Goal: Task Accomplishment & Management: Manage account settings

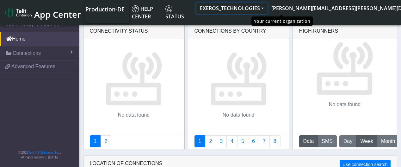
click at [268, 7] on button "EXEROS_TECHNOLOGIES" at bounding box center [231, 8] width 71 height 11
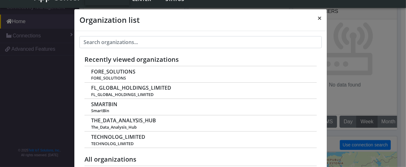
click at [319, 15] on span "×" at bounding box center [319, 18] width 4 height 10
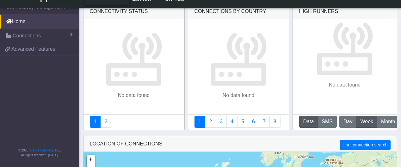
click at [32, 83] on nav "Connectivity Management Home Connections List Map a521543ddbdcb577340ce44b8c211…" at bounding box center [39, 83] width 79 height 167
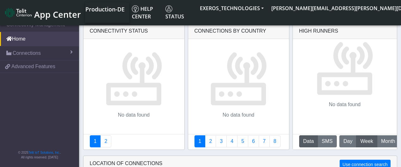
click at [120, 11] on span "Production-DE" at bounding box center [104, 9] width 39 height 8
click at [119, 11] on span "Production-DE" at bounding box center [104, 9] width 39 height 8
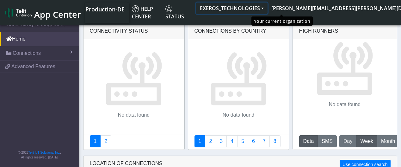
click at [268, 8] on button "EXEROS_TECHNOLOGIES" at bounding box center [231, 8] width 71 height 11
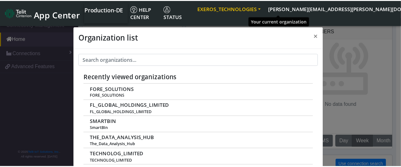
scroll to position [2, 0]
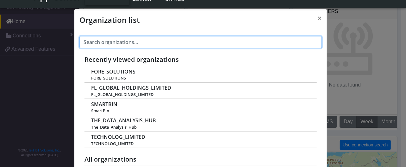
drag, startPoint x: 113, startPoint y: 42, endPoint x: 117, endPoint y: 46, distance: 5.9
click at [113, 43] on input "text" at bounding box center [200, 42] width 242 height 12
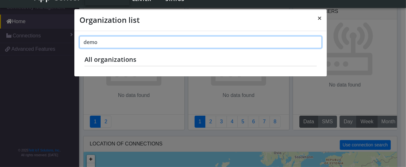
type input "demo"
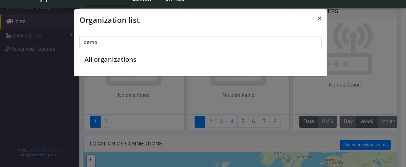
click at [318, 17] on span "×" at bounding box center [319, 18] width 4 height 10
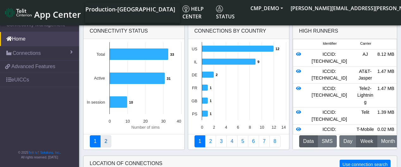
click at [102, 139] on link "2" at bounding box center [105, 141] width 11 height 12
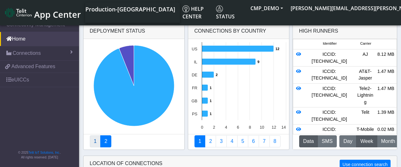
click at [92, 140] on link "1" at bounding box center [95, 141] width 11 height 12
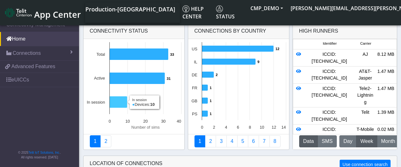
click at [114, 101] on icon at bounding box center [118, 102] width 18 height 12
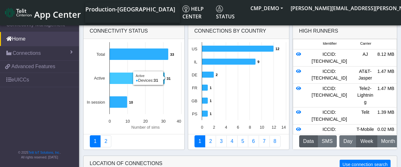
click at [126, 77] on icon at bounding box center [136, 78] width 55 height 12
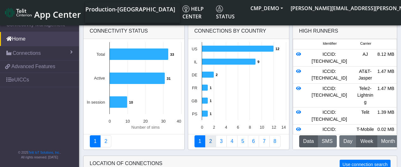
click at [208, 140] on link "2" at bounding box center [210, 141] width 11 height 12
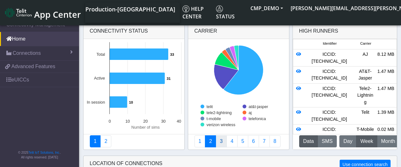
click at [222, 141] on link "3" at bounding box center [221, 141] width 11 height 12
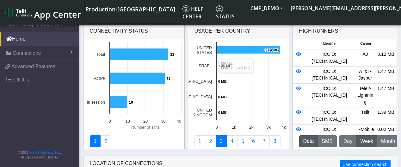
click at [225, 68] on rect at bounding box center [238, 86] width 101 height 95
click at [226, 65] on text "1.45 MB ​ 1.45 MB" at bounding box center [224, 66] width 13 height 4
click at [229, 138] on link "4" at bounding box center [231, 141] width 11 height 12
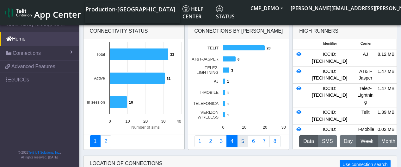
click at [243, 143] on link "5" at bounding box center [242, 141] width 11 height 12
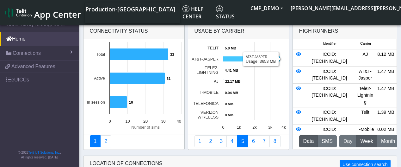
click at [249, 59] on icon at bounding box center [251, 58] width 57 height 5
click at [241, 140] on link "5" at bounding box center [242, 141] width 11 height 12
click at [201, 90] on text "T-MOBILE" at bounding box center [209, 92] width 19 height 5
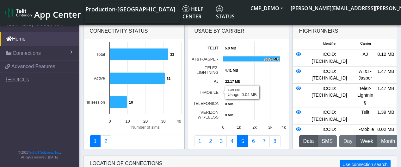
click at [228, 93] on text "0.04 MB ​ 0.04 MB" at bounding box center [231, 93] width 13 height 4
click at [272, 86] on rect at bounding box center [238, 86] width 101 height 95
click at [250, 138] on link "6" at bounding box center [253, 141] width 11 height 12
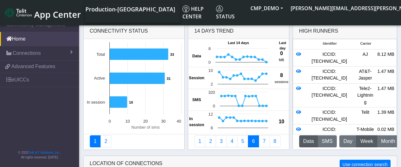
click at [26, 95] on nav "Connectivity Management Home Connections List Map f3fb220bbf9ec06e657ee9b47cd8b…" at bounding box center [39, 92] width 79 height 151
click at [261, 138] on link "7" at bounding box center [264, 141] width 11 height 12
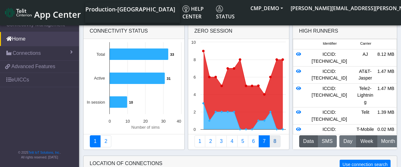
click at [272, 139] on link "8" at bounding box center [274, 141] width 11 height 12
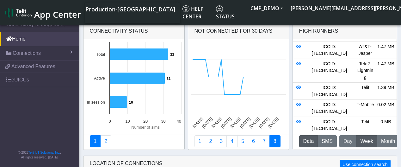
scroll to position [51, 0]
click at [309, 139] on button "Data" at bounding box center [308, 141] width 19 height 12
click at [324, 139] on button "SMS" at bounding box center [327, 141] width 19 height 12
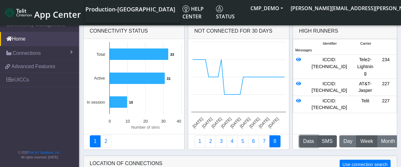
click at [312, 138] on button "Data" at bounding box center [308, 141] width 19 height 12
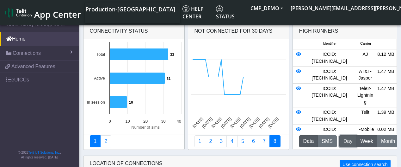
click at [347, 139] on span "Day" at bounding box center [347, 141] width 9 height 8
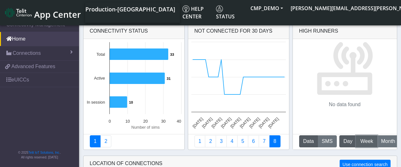
click at [360, 139] on span "Week" at bounding box center [366, 141] width 13 height 8
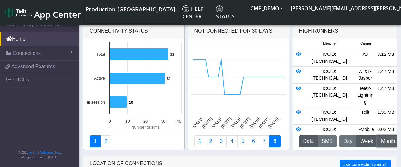
click at [383, 139] on span "Month" at bounding box center [388, 141] width 14 height 8
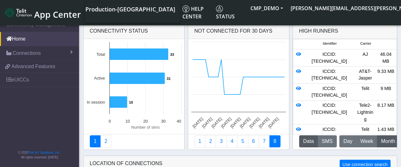
click at [304, 139] on button "Data" at bounding box center [308, 141] width 19 height 12
click at [306, 139] on button "Data" at bounding box center [308, 141] width 19 height 12
click at [385, 139] on span "Month" at bounding box center [388, 141] width 14 height 8
click at [366, 139] on span "Week" at bounding box center [366, 141] width 13 height 8
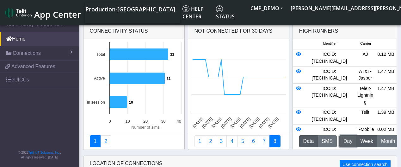
click at [346, 139] on span "Day" at bounding box center [347, 141] width 9 height 8
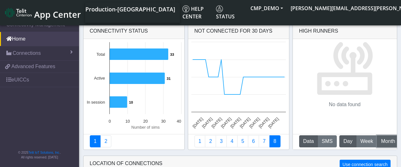
click at [383, 139] on span "Month" at bounding box center [388, 141] width 14 height 8
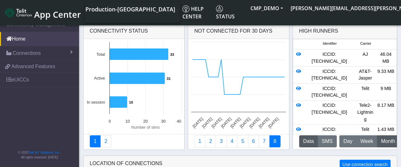
click at [307, 140] on button "Data" at bounding box center [308, 141] width 19 height 12
click at [324, 141] on button "SMS" at bounding box center [327, 141] width 19 height 12
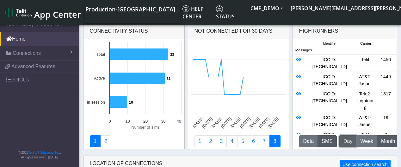
click at [344, 138] on span "Day" at bounding box center [347, 141] width 9 height 8
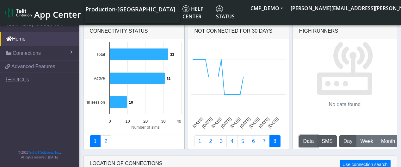
click at [302, 139] on button "Data" at bounding box center [308, 141] width 19 height 12
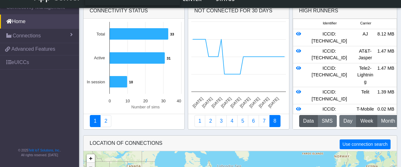
scroll to position [3, 0]
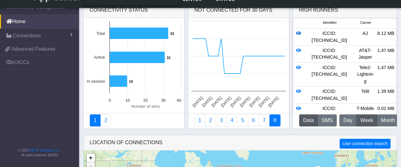
click at [297, 33] on icon at bounding box center [298, 33] width 5 height 4
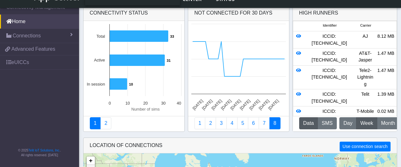
scroll to position [0, 0]
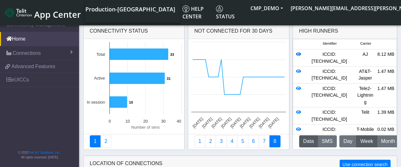
click at [298, 53] on icon at bounding box center [298, 54] width 5 height 4
click at [298, 73] on icon at bounding box center [298, 71] width 5 height 4
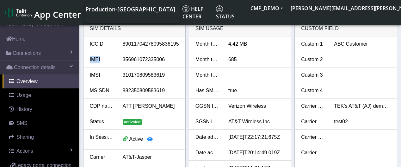
drag, startPoint x: 99, startPoint y: 59, endPoint x: 89, endPoint y: 59, distance: 9.8
click at [89, 59] on div "IMEI" at bounding box center [101, 60] width 33 height 8
copy div "IMEI"
click at [101, 73] on div "IMSI" at bounding box center [101, 75] width 33 height 8
drag, startPoint x: 101, startPoint y: 74, endPoint x: 90, endPoint y: 74, distance: 11.4
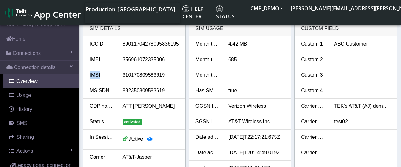
click at [89, 74] on div "IMSI" at bounding box center [101, 75] width 33 height 8
copy div "IMSI"
click at [27, 37] on link "Home" at bounding box center [39, 39] width 79 height 14
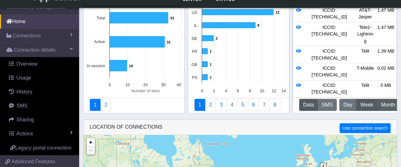
scroll to position [19, 0]
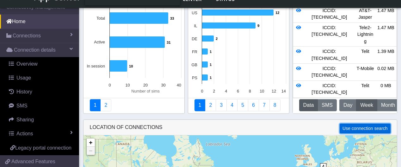
click at [362, 127] on button "Use connection search" at bounding box center [365, 128] width 51 height 10
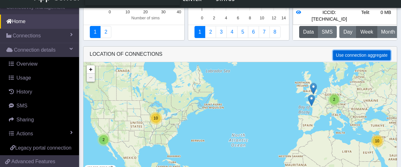
scroll to position [86, 0]
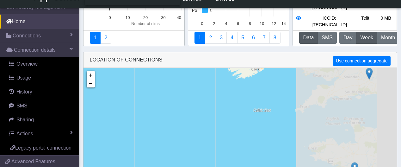
drag, startPoint x: 297, startPoint y: 99, endPoint x: 78, endPoint y: 65, distance: 221.5
click at [78, 64] on section "Connectivity Management Home Connections List Map Connection details Overview U…" at bounding box center [200, 48] width 401 height 268
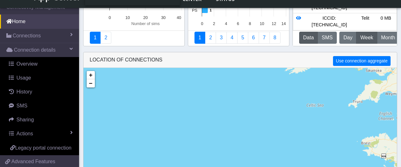
drag, startPoint x: 287, startPoint y: 96, endPoint x: 388, endPoint y: 85, distance: 101.8
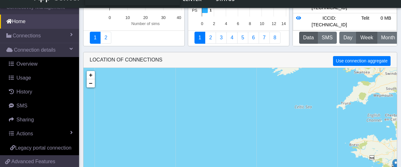
drag, startPoint x: 168, startPoint y: 110, endPoint x: 175, endPoint y: 108, distance: 7.4
click at [88, 119] on div "2 + − ©2025 MapQuest, | Terms" at bounding box center [239, 123] width 313 height 110
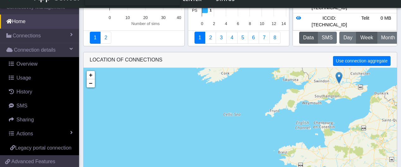
drag, startPoint x: 310, startPoint y: 101, endPoint x: 285, endPoint y: 89, distance: 27.0
click at [247, 108] on div "2 + − ©2025 MapQuest, | Terms" at bounding box center [239, 123] width 313 height 110
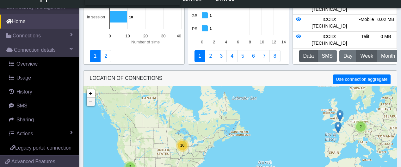
scroll to position [101, 0]
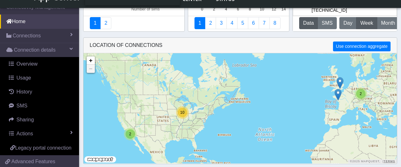
click at [328, 107] on div "2 2 10 10 + − ©2025 MapQuest, | Terms" at bounding box center [239, 108] width 313 height 110
click at [342, 85] on img at bounding box center [340, 83] width 7 height 12
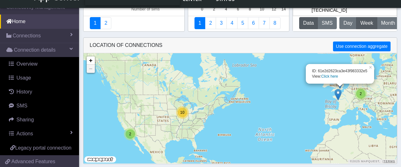
click at [332, 74] on link "Click here" at bounding box center [329, 76] width 17 height 4
click at [330, 76] on link "Click here" at bounding box center [329, 76] width 17 height 4
click at [328, 73] on div "ID: 61e2d2623ca3e43f983332e5 View: Click here" at bounding box center [340, 73] width 56 height 11
click at [337, 75] on link "Click here" at bounding box center [329, 76] width 17 height 4
click at [337, 91] on img at bounding box center [338, 95] width 7 height 12
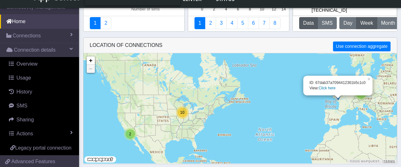
click at [337, 91] on div "ID: 67dab37a7094412361b5c1c0 View: Click here" at bounding box center [337, 86] width 69 height 20
click at [330, 86] on link "Click here" at bounding box center [327, 88] width 17 height 4
click at [182, 112] on span "10" at bounding box center [182, 112] width 4 height 4
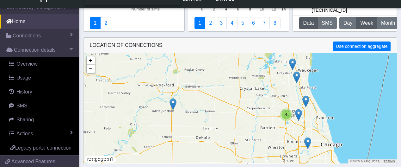
click at [307, 100] on img at bounding box center [305, 101] width 7 height 12
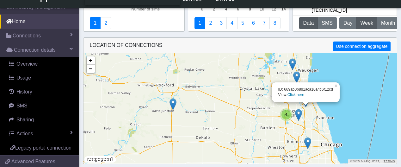
click at [296, 94] on link "Click here" at bounding box center [295, 94] width 17 height 4
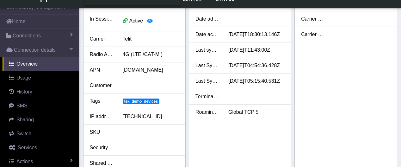
click at [296, 94] on div "Custom 1 Custom 2 Custom 3 Custom 4 Carrier custom 1 TEK's NExT (TCP5) demo dev…" at bounding box center [346, 53] width 102 height 271
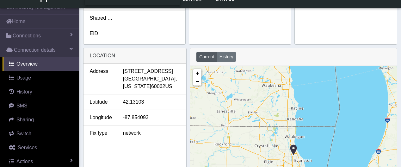
scroll to position [253, 0]
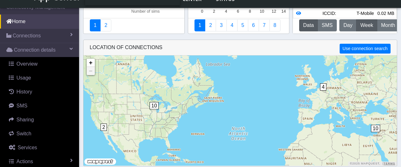
scroll to position [101, 0]
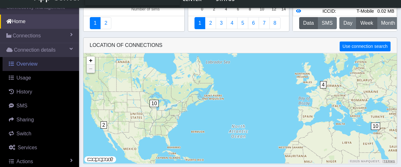
click at [31, 66] on span "Overview" at bounding box center [26, 63] width 21 height 5
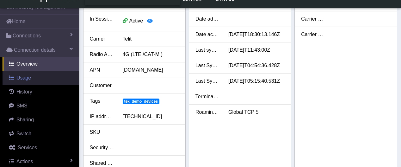
click at [28, 75] on span "Usage" at bounding box center [23, 77] width 15 height 5
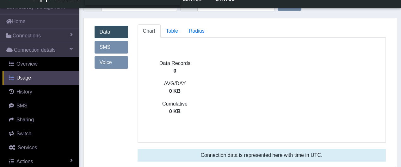
scroll to position [7, 0]
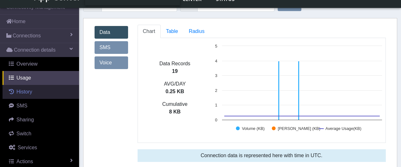
click at [25, 91] on span "History" at bounding box center [24, 91] width 16 height 5
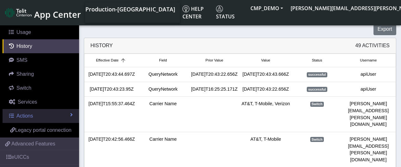
scroll to position [63, 0]
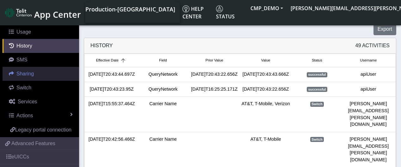
click at [25, 72] on span "Sharing" at bounding box center [24, 73] width 17 height 5
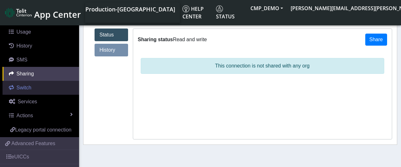
click at [25, 89] on span "Switch" at bounding box center [23, 87] width 15 height 5
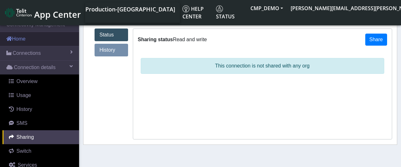
click at [53, 38] on link "Home" at bounding box center [39, 39] width 79 height 14
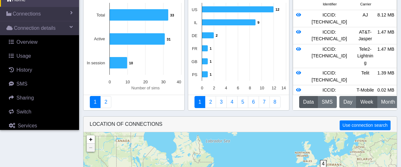
scroll to position [95, 0]
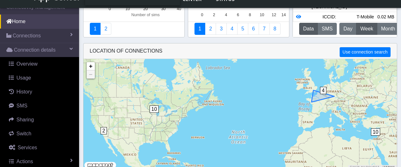
click at [323, 92] on span "4" at bounding box center [323, 90] width 7 height 7
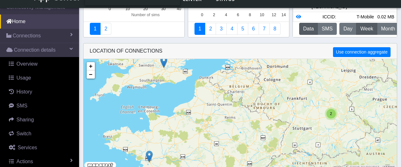
click at [331, 112] on span "2" at bounding box center [331, 113] width 2 height 4
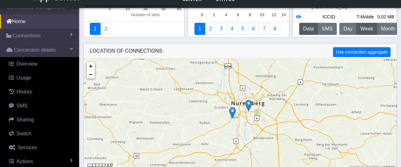
click at [247, 103] on img at bounding box center [248, 105] width 7 height 12
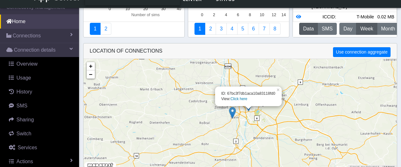
click at [241, 98] on link "Click here" at bounding box center [239, 98] width 17 height 4
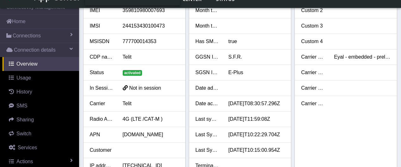
scroll to position [63, 0]
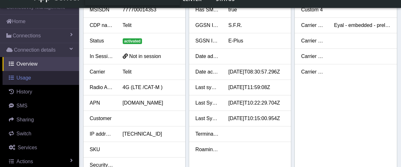
click at [24, 77] on span "Usage" at bounding box center [23, 77] width 15 height 5
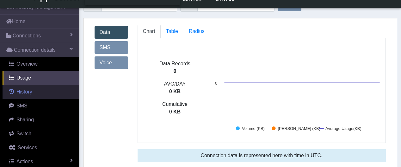
click at [26, 90] on span "History" at bounding box center [24, 91] width 16 height 5
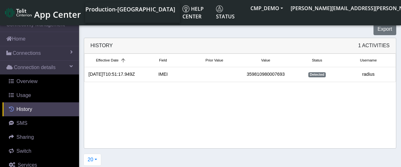
click at [24, 108] on span "History" at bounding box center [24, 108] width 16 height 5
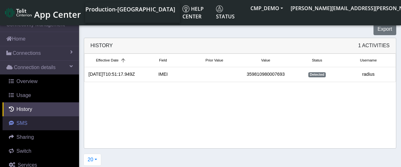
click at [22, 125] on span "SMS" at bounding box center [21, 122] width 11 height 5
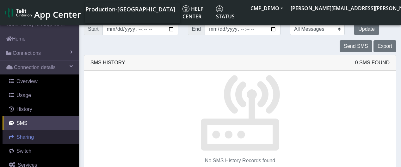
click at [22, 135] on span "Sharing" at bounding box center [24, 136] width 17 height 5
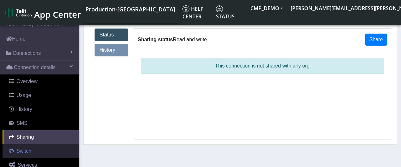
click at [27, 150] on span "Switch" at bounding box center [23, 150] width 15 height 5
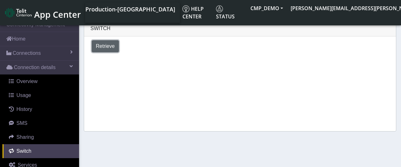
click at [104, 47] on span "Retrieve" at bounding box center [105, 45] width 19 height 5
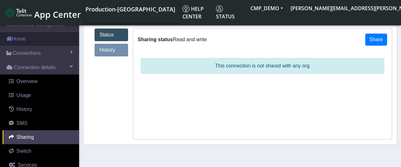
click at [17, 40] on link "Home" at bounding box center [39, 39] width 79 height 14
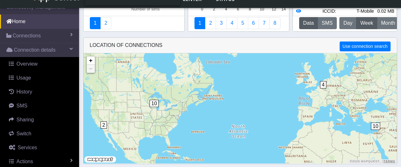
scroll to position [101, 0]
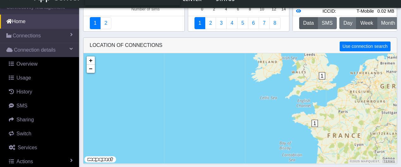
drag, startPoint x: 294, startPoint y: 94, endPoint x: 254, endPoint y: 125, distance: 50.3
click at [254, 125] on div "10 2 1 1 + − ©2025 MapQuest, | Terms" at bounding box center [239, 108] width 313 height 110
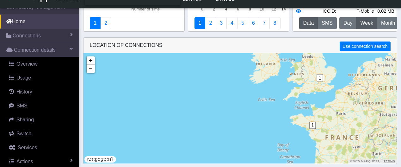
click at [320, 79] on span "1" at bounding box center [320, 77] width 7 height 7
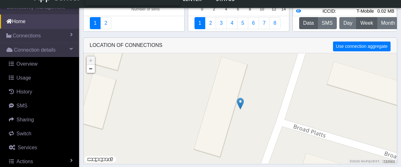
click at [240, 102] on img at bounding box center [240, 103] width 7 height 12
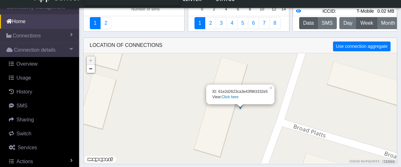
click at [232, 96] on link "Click here" at bounding box center [230, 97] width 17 height 4
click at [230, 96] on link "Click here" at bounding box center [230, 97] width 17 height 4
click at [231, 96] on link "Click here" at bounding box center [230, 97] width 17 height 4
drag, startPoint x: 232, startPoint y: 95, endPoint x: 236, endPoint y: 94, distance: 3.9
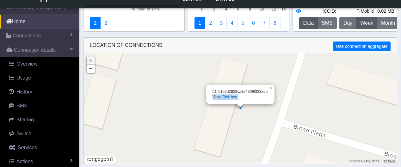
click at [232, 95] on link "Click here" at bounding box center [230, 97] width 17 height 4
click at [264, 86] on div "ID: 61e2d2623ca3e43f983332e5 View: Click here" at bounding box center [240, 94] width 68 height 20
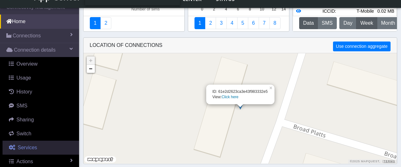
click at [65, 149] on link "Services" at bounding box center [41, 147] width 77 height 14
select select "2: 6"
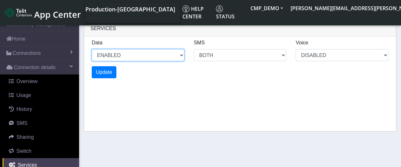
click at [181, 54] on select "ENABLED DISABLED" at bounding box center [138, 55] width 93 height 12
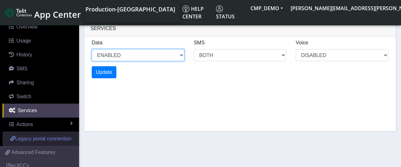
scroll to position [63, 0]
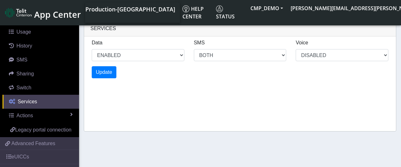
select select "2: 0"
select select "6: 6"
select select "1: 0"
click at [40, 99] on link "Services" at bounding box center [41, 102] width 77 height 14
click at [40, 98] on link "Services" at bounding box center [41, 102] width 77 height 14
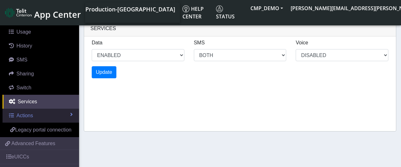
click at [70, 113] on span at bounding box center [71, 114] width 3 height 5
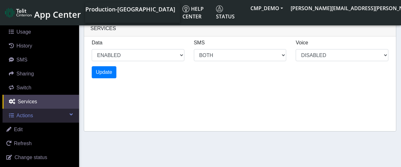
scroll to position [95, 0]
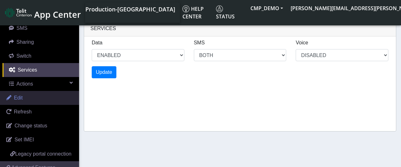
click at [22, 99] on link "Edit" at bounding box center [39, 98] width 79 height 14
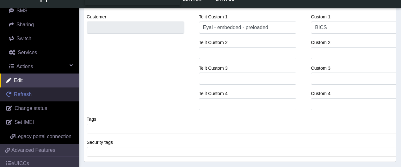
scroll to position [127, 0]
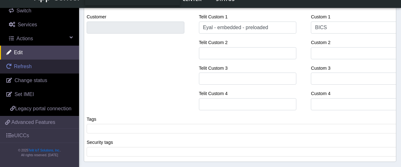
click at [19, 64] on span "Refresh" at bounding box center [23, 66] width 18 height 5
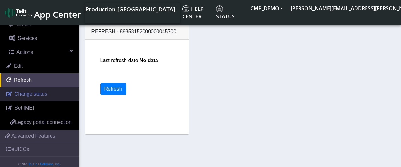
click at [22, 93] on span "Change status" at bounding box center [31, 93] width 33 height 5
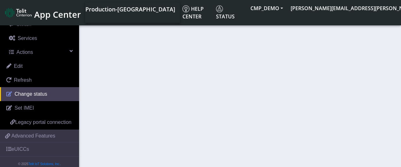
select select "activated"
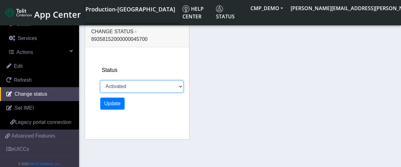
click at [181, 86] on select "Activated Deactivated" at bounding box center [141, 86] width 83 height 12
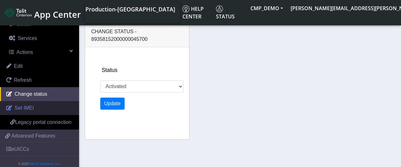
click at [34, 107] on link "Set IMEI" at bounding box center [39, 108] width 79 height 14
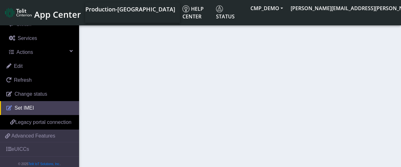
type input "359810980007693"
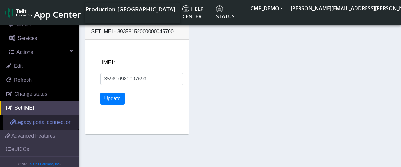
scroll to position [144, 0]
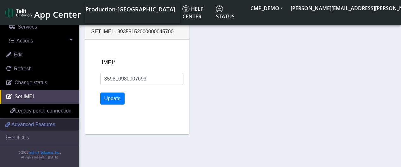
click at [37, 123] on span "Advanced Features" at bounding box center [33, 125] width 44 height 8
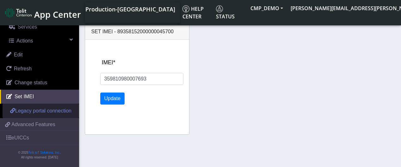
scroll to position [2, 0]
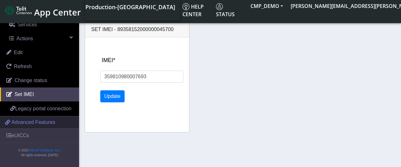
click at [40, 122] on span "Advanced Features" at bounding box center [33, 122] width 44 height 8
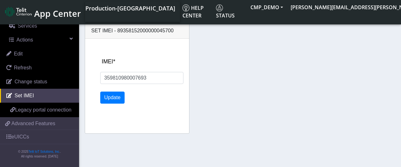
scroll to position [0, 0]
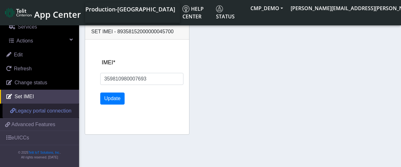
click at [38, 108] on span "Legacy portal connection" at bounding box center [43, 110] width 56 height 5
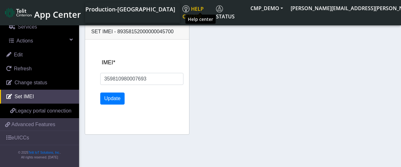
click at [204, 8] on span "Help center" at bounding box center [192, 12] width 21 height 15
